Goal: Information Seeking & Learning: Learn about a topic

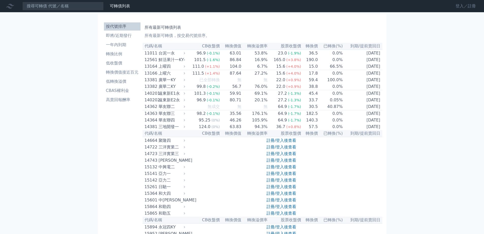
click at [460, 7] on link "登入／註冊" at bounding box center [466, 6] width 28 height 8
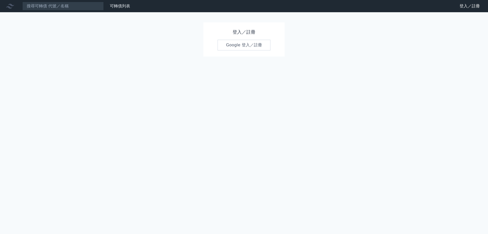
click at [233, 49] on link "Google 登入／註冊" at bounding box center [244, 45] width 53 height 11
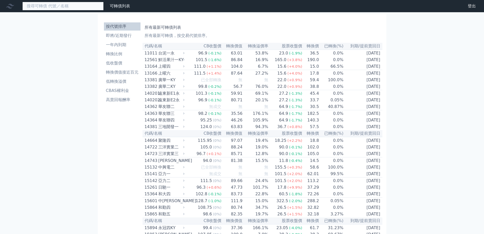
click at [55, 8] on input at bounding box center [62, 6] width 81 height 9
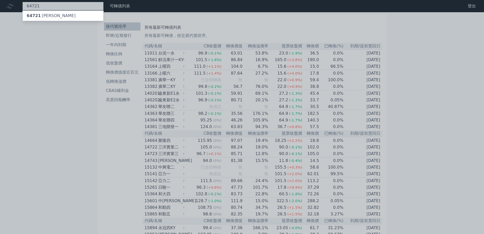
type input "64721"
click at [40, 22] on div at bounding box center [242, 117] width 484 height 234
click at [63, 9] on div "64721 64721 保瑞一" at bounding box center [62, 6] width 81 height 9
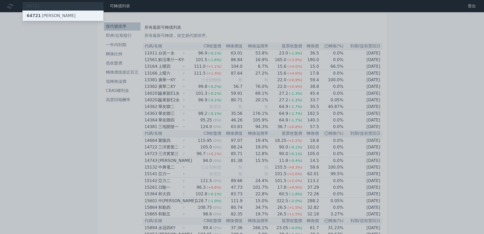
click at [41, 16] on div "64721 [PERSON_NAME]" at bounding box center [51, 16] width 49 height 6
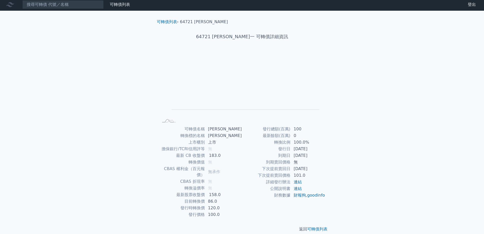
scroll to position [2, 0]
